Goal: Information Seeking & Learning: Learn about a topic

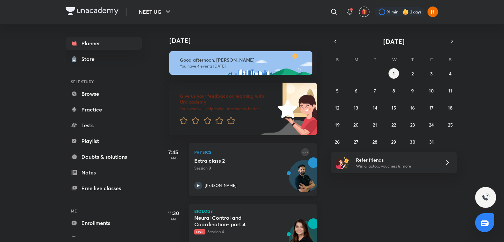
click at [301, 153] on icon at bounding box center [305, 152] width 8 height 8
click at [196, 185] on icon at bounding box center [198, 186] width 8 height 8
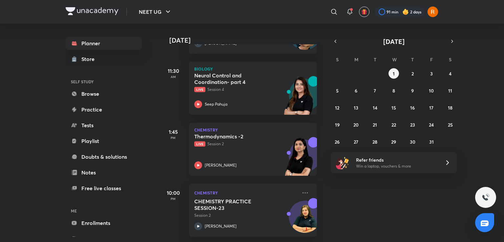
click at [196, 162] on icon at bounding box center [198, 166] width 8 height 8
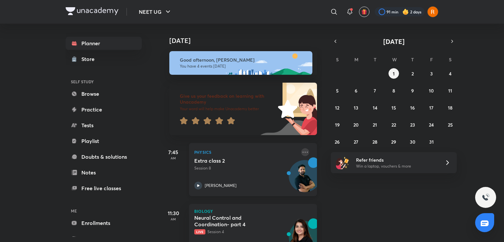
click at [301, 152] on icon at bounding box center [305, 152] width 8 height 8
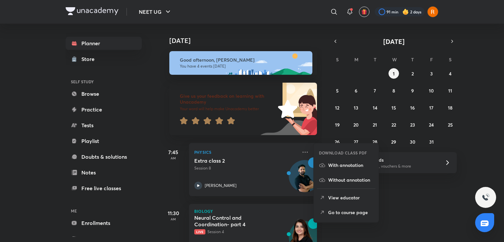
click at [331, 169] on li "With annotation" at bounding box center [346, 165] width 65 height 15
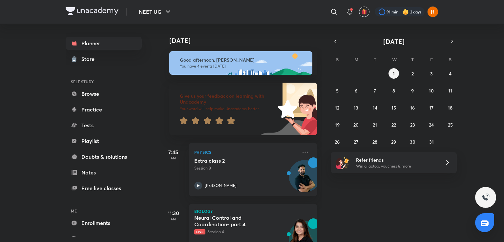
click at [227, 227] on h5 "Neural Control and Coordination- part 4" at bounding box center [235, 221] width 82 height 13
click at [256, 228] on div "Neural Control and Coordination- part 4 Live Session 4" at bounding box center [245, 225] width 103 height 20
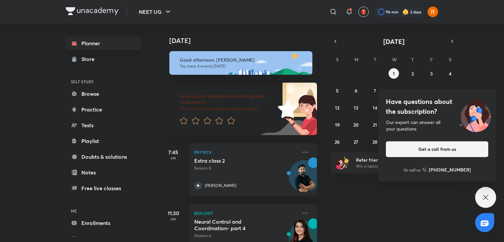
click at [482, 197] on icon at bounding box center [486, 198] width 8 height 8
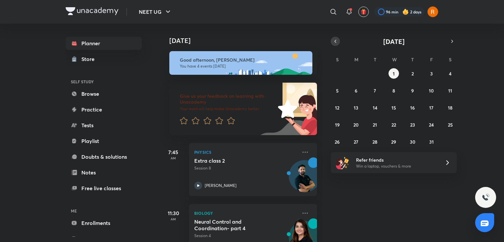
click at [336, 38] on icon "button" at bounding box center [335, 41] width 5 height 6
click at [376, 142] on abbr "30" at bounding box center [375, 142] width 6 height 6
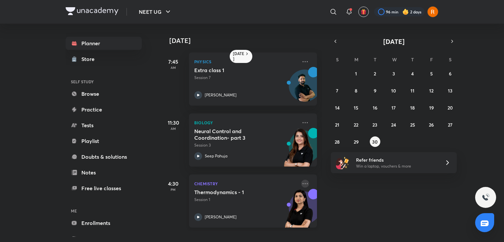
click at [301, 182] on icon at bounding box center [305, 184] width 8 height 8
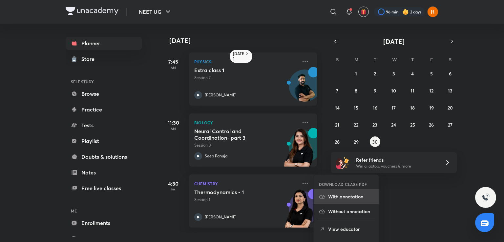
click at [323, 199] on icon at bounding box center [322, 197] width 7 height 7
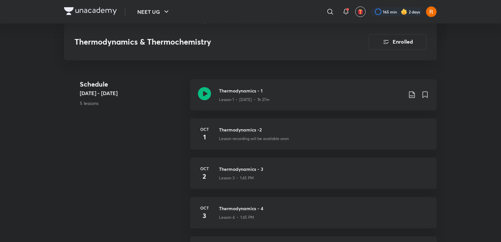
scroll to position [341, 0]
click at [249, 135] on p "Lesson recording will be available soon" at bounding box center [254, 137] width 70 height 6
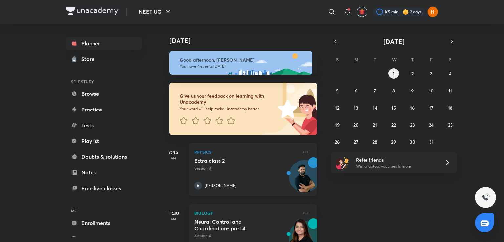
click at [247, 172] on div "Extra class 2 Session 8 [PERSON_NAME]" at bounding box center [245, 174] width 103 height 32
